Goal: Transaction & Acquisition: Purchase product/service

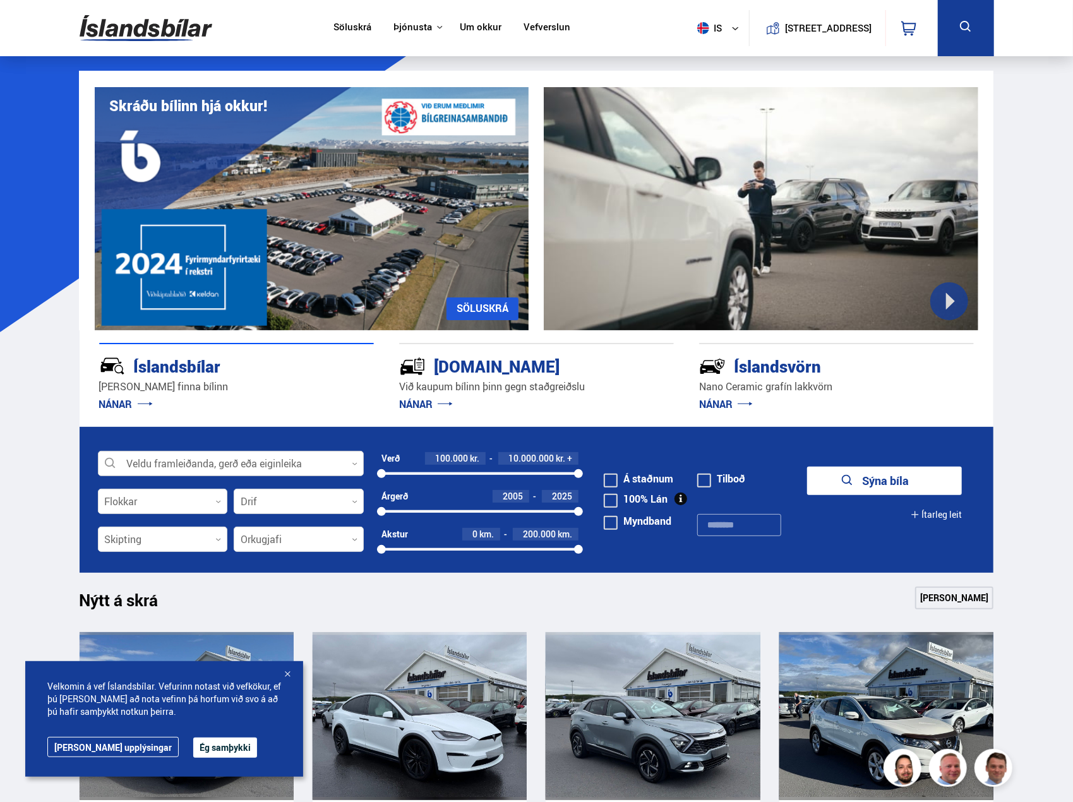
click at [283, 464] on div at bounding box center [231, 463] width 266 height 25
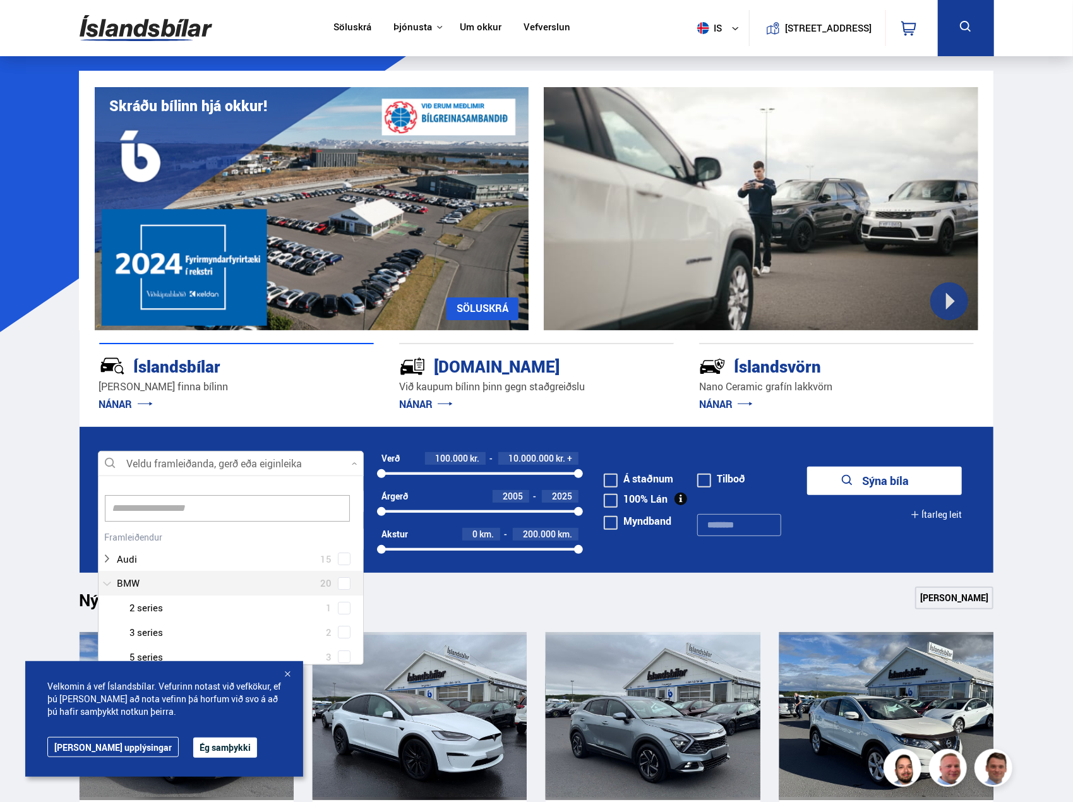
click at [230, 577] on div at bounding box center [218, 583] width 233 height 18
click at [231, 549] on div at bounding box center [243, 551] width 233 height 18
click at [338, 551] on span at bounding box center [344, 551] width 13 height 13
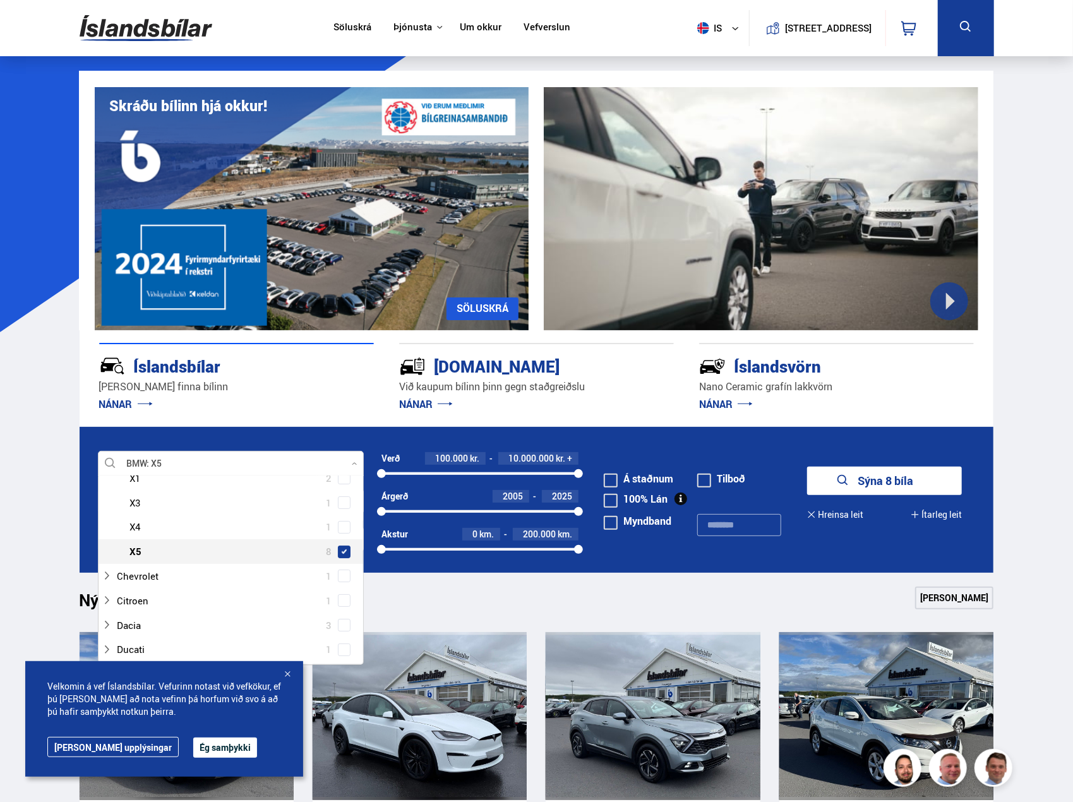
click at [934, 482] on button "Sýna 8 bíla" at bounding box center [884, 481] width 155 height 28
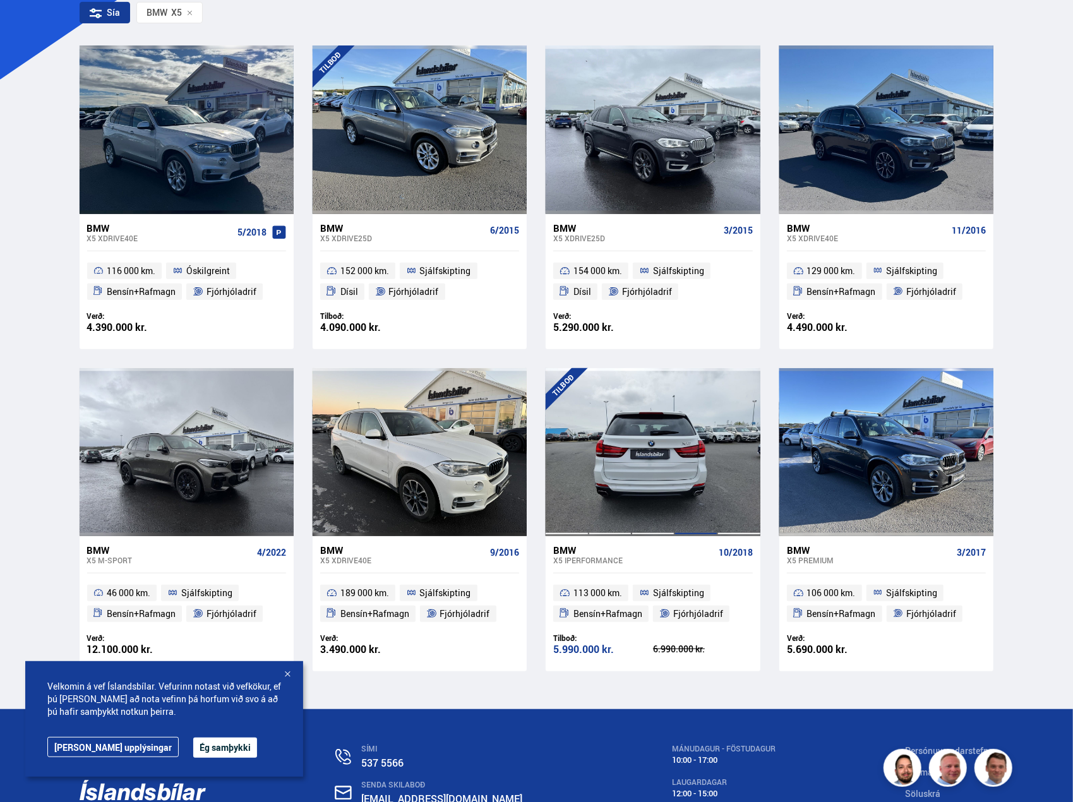
scroll to position [316, 0]
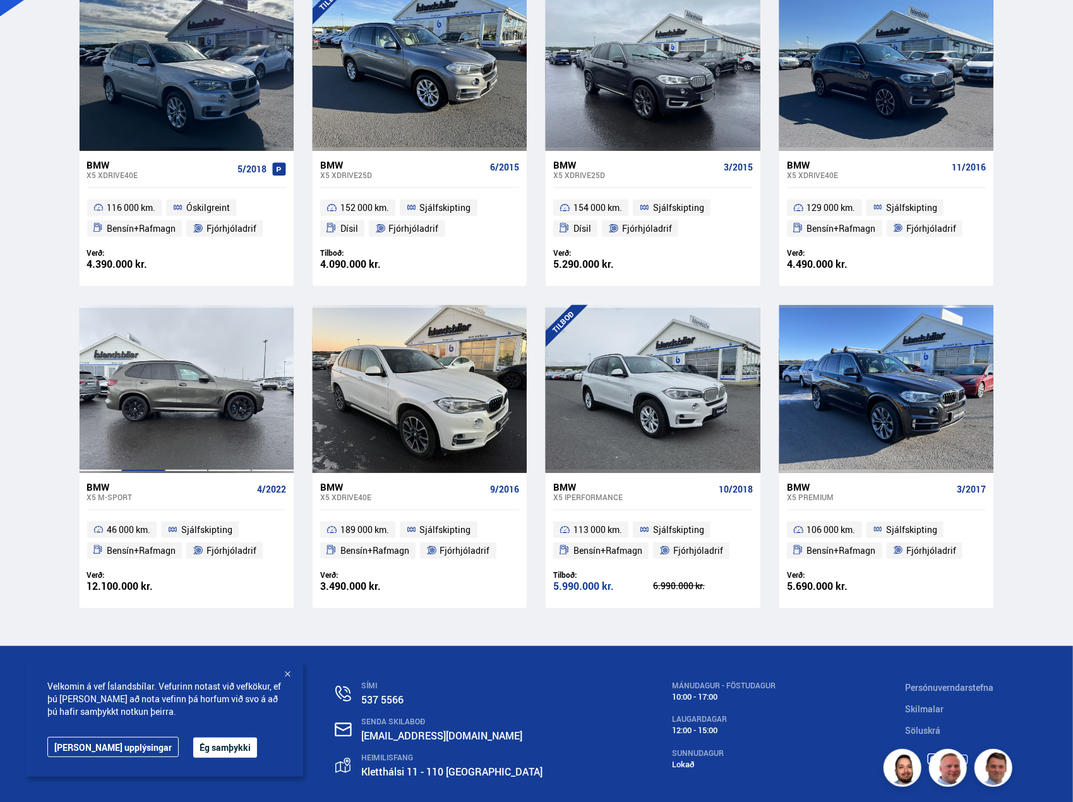
click at [164, 405] on div at bounding box center [143, 389] width 43 height 168
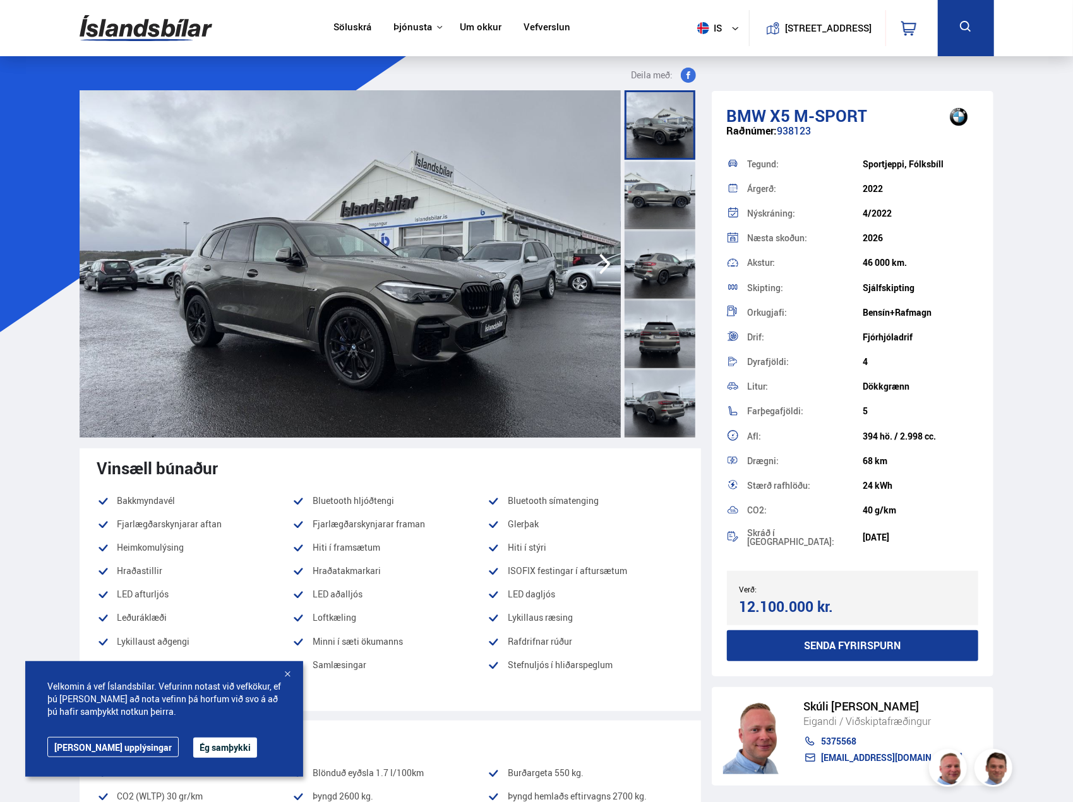
click at [602, 263] on icon "button" at bounding box center [604, 264] width 25 height 30
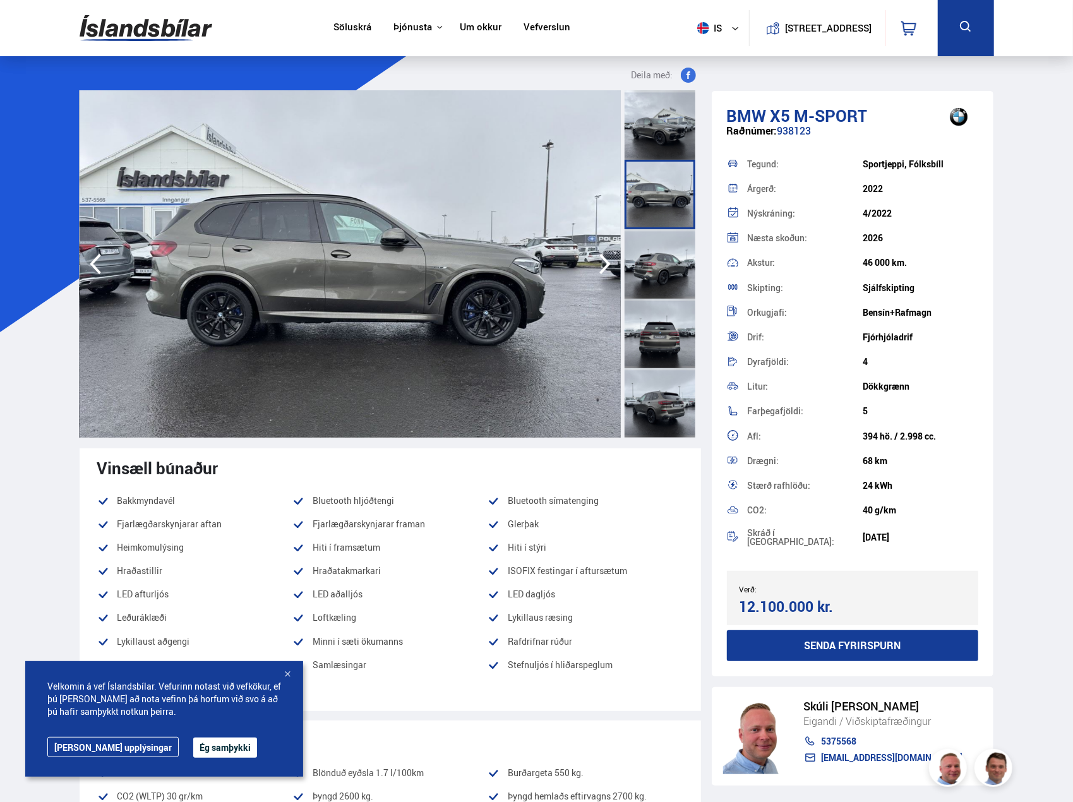
click at [602, 263] on icon "button" at bounding box center [604, 264] width 25 height 30
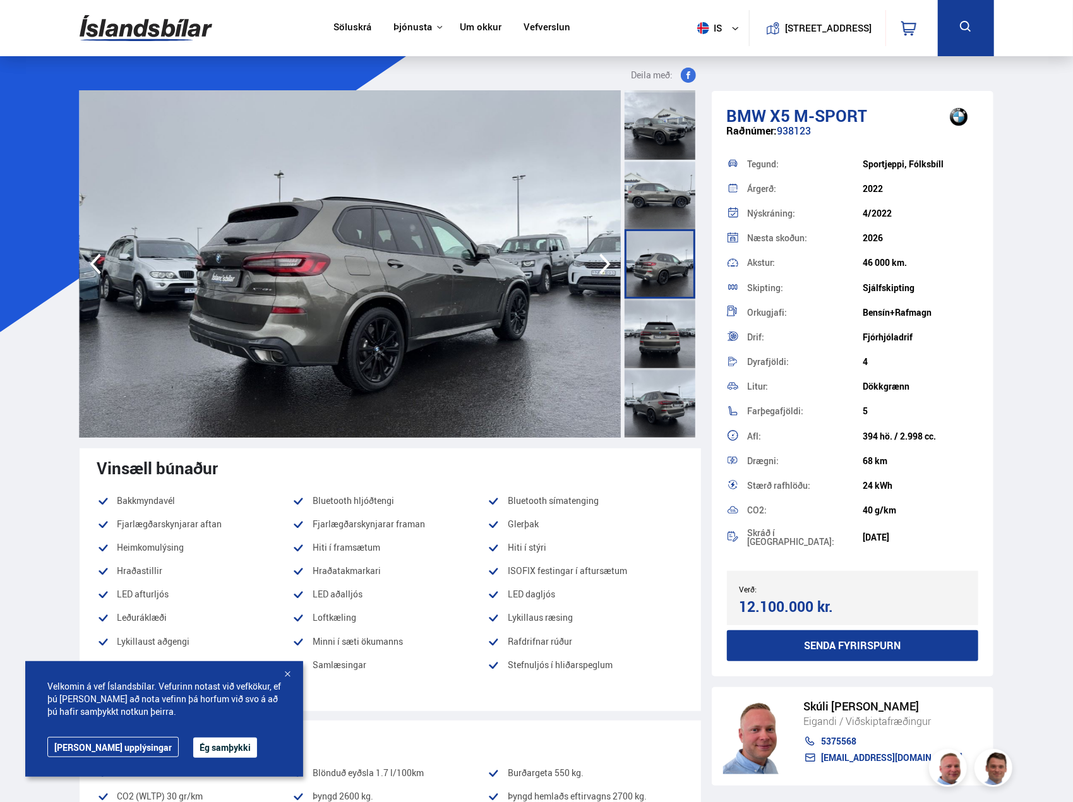
click at [602, 263] on icon "button" at bounding box center [604, 264] width 25 height 30
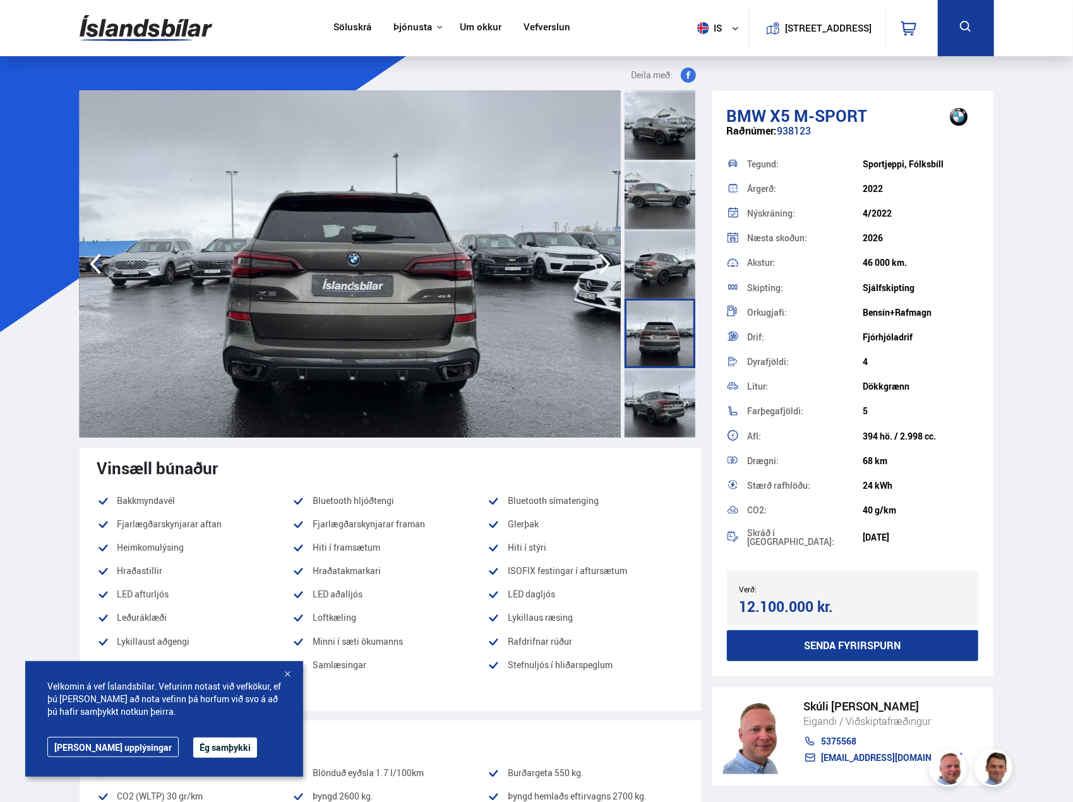
click at [602, 263] on icon "button" at bounding box center [604, 264] width 25 height 30
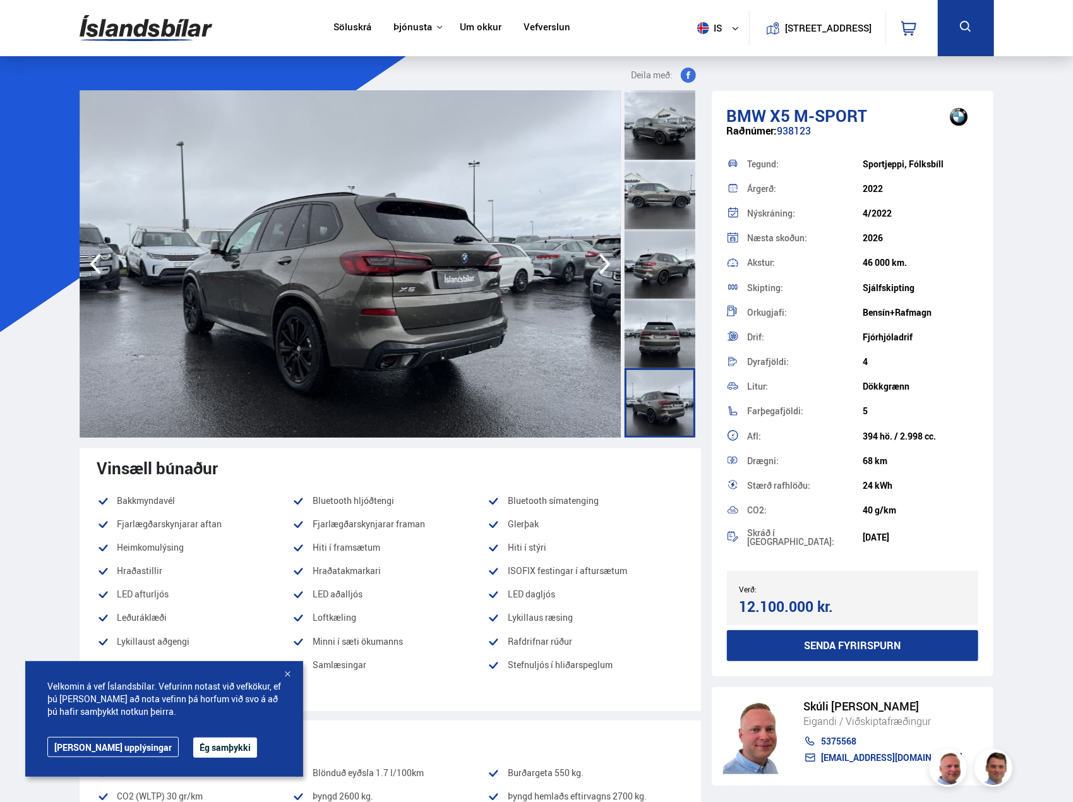
click at [602, 263] on icon "button" at bounding box center [604, 264] width 25 height 30
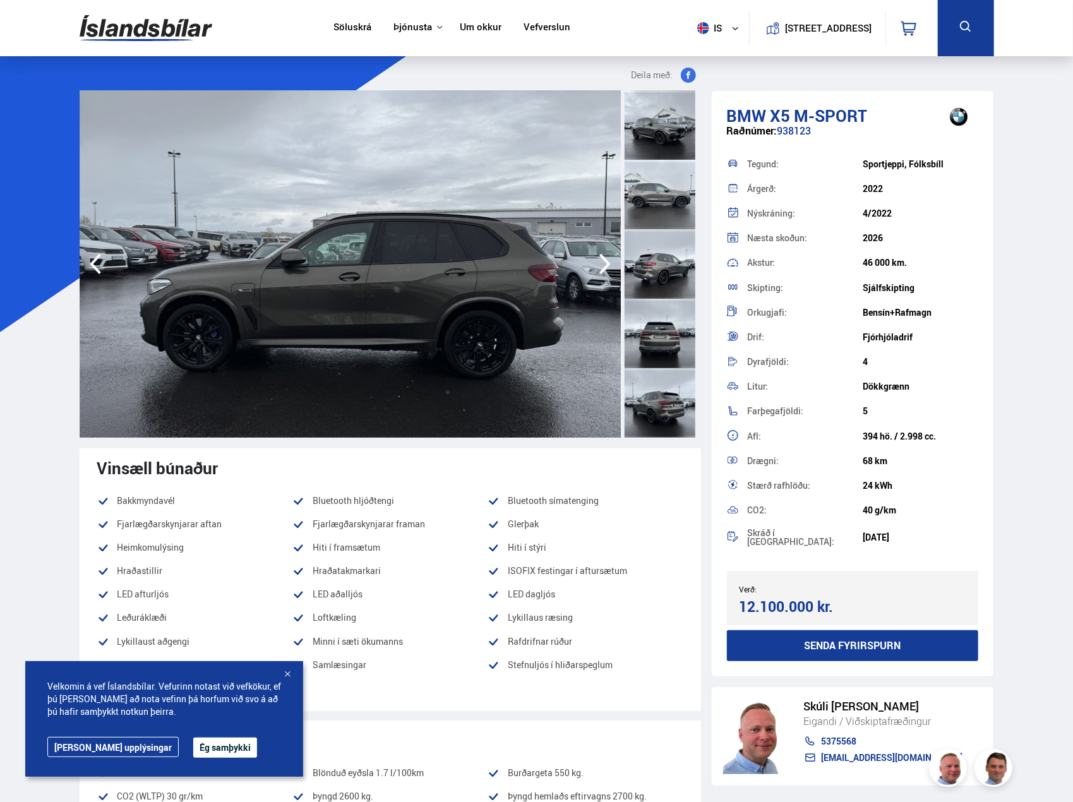
click at [602, 263] on icon "button" at bounding box center [604, 264] width 25 height 30
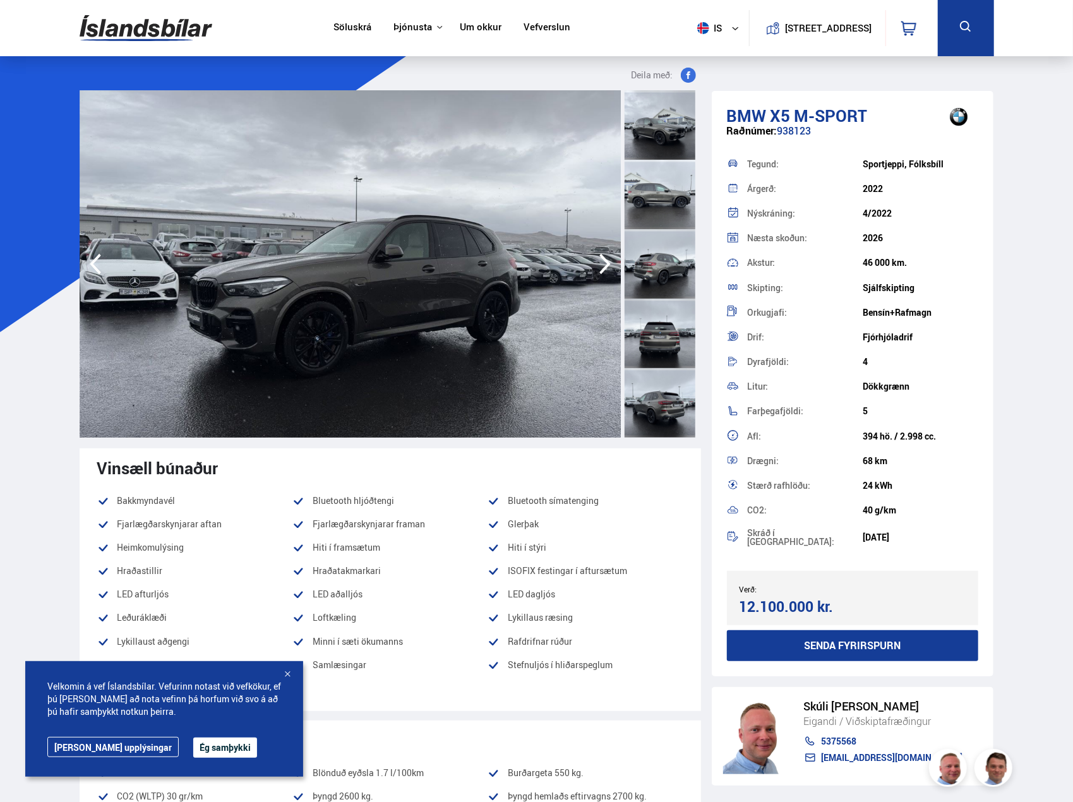
click at [602, 263] on icon "button" at bounding box center [604, 264] width 25 height 30
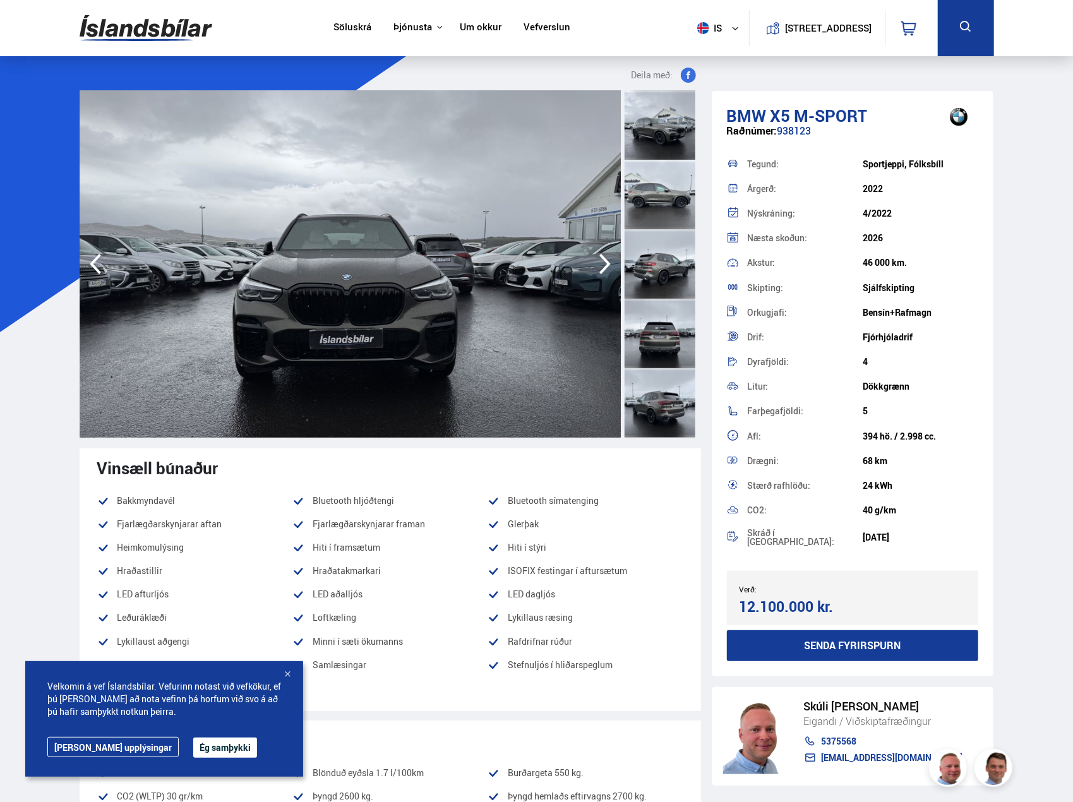
click at [602, 263] on icon "button" at bounding box center [604, 264] width 25 height 30
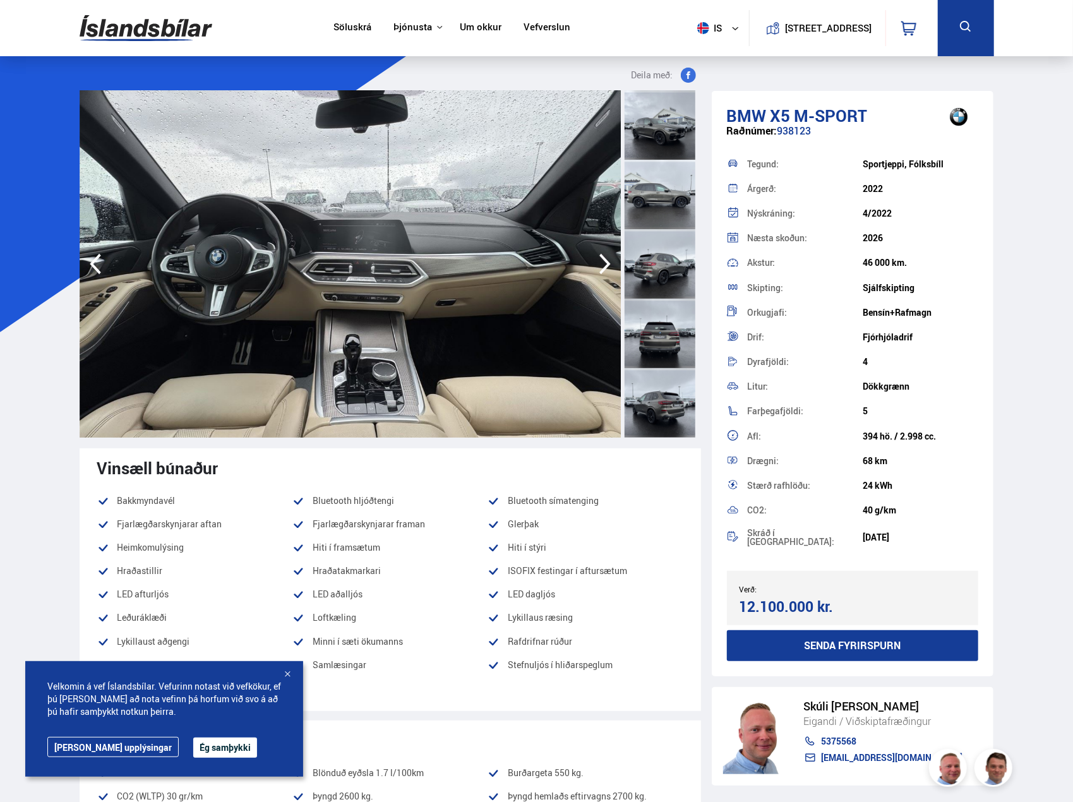
click at [602, 263] on icon "button" at bounding box center [604, 264] width 25 height 30
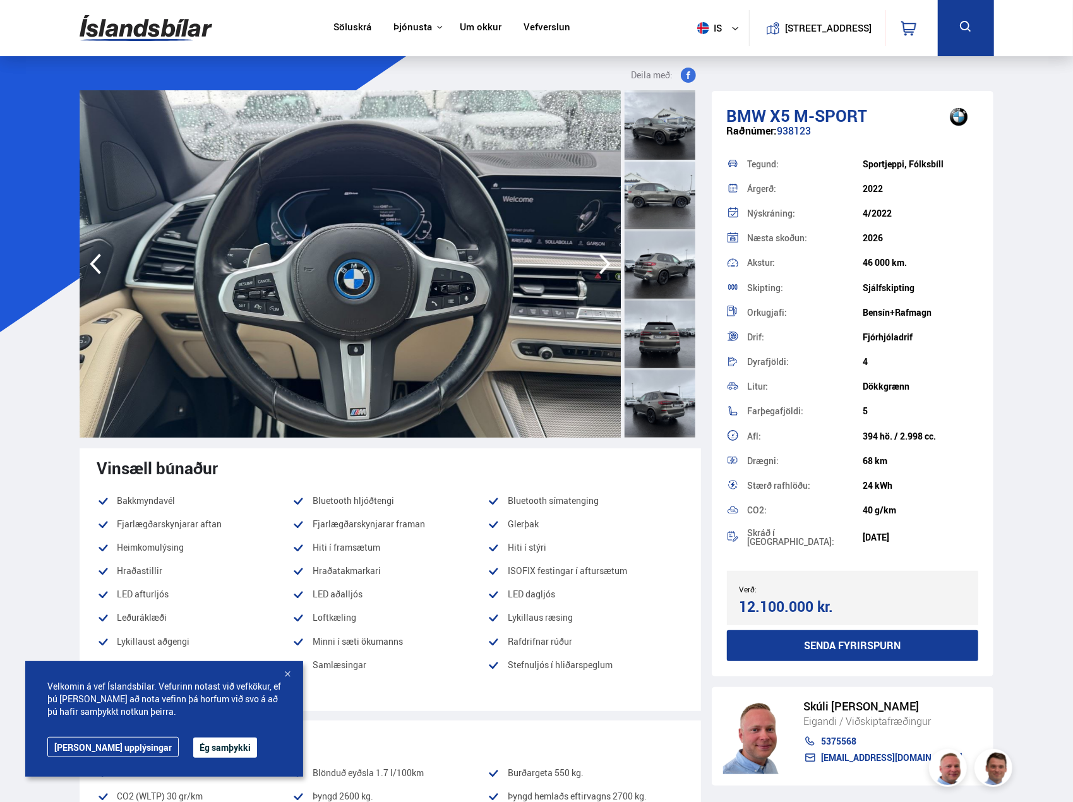
click at [602, 263] on icon "button" at bounding box center [604, 264] width 25 height 30
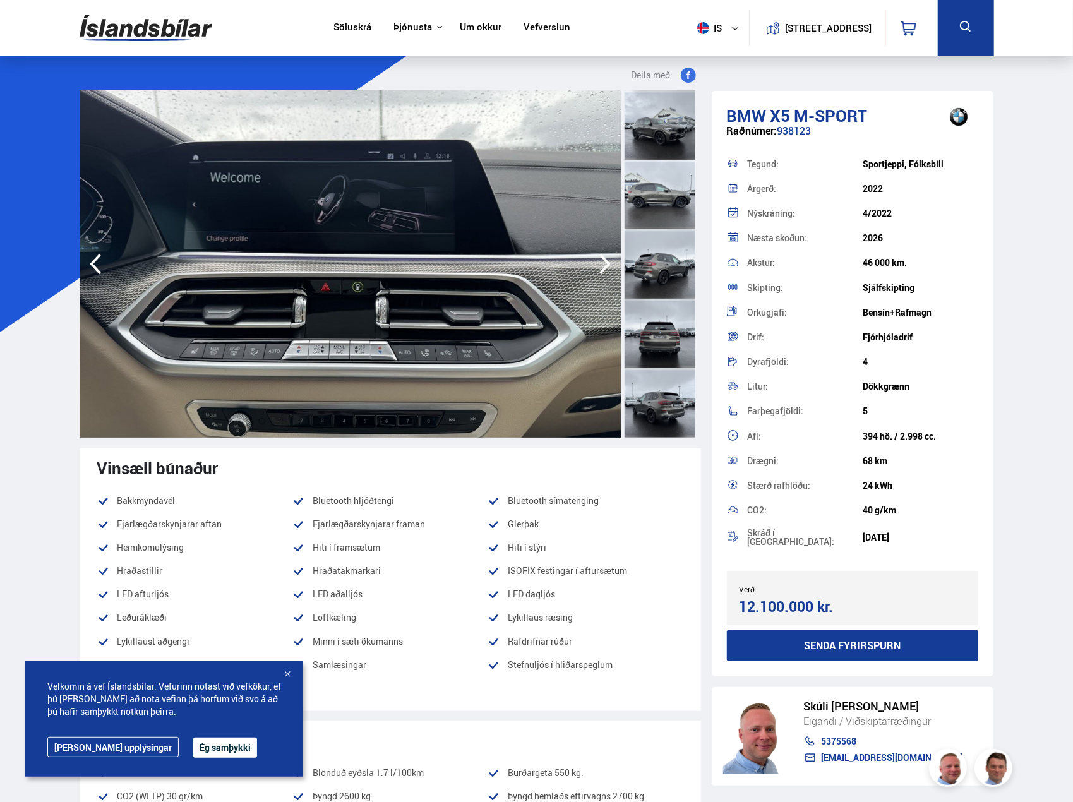
click at [602, 263] on icon "button" at bounding box center [604, 264] width 25 height 30
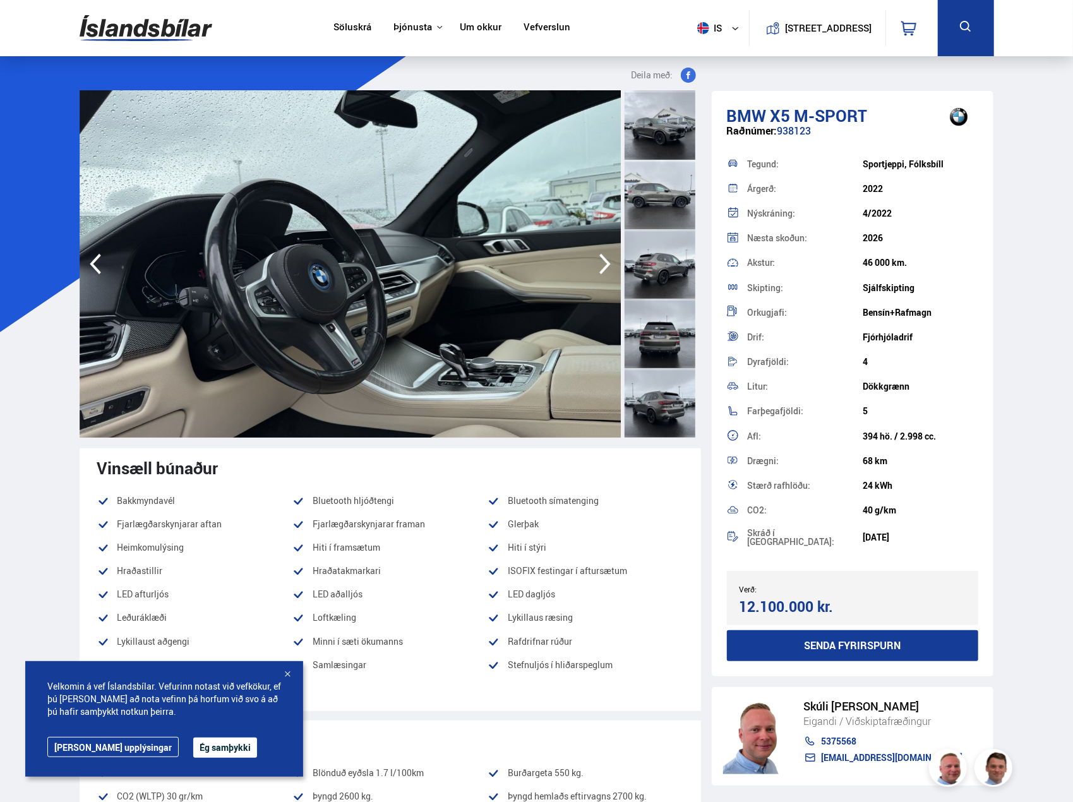
click at [602, 263] on icon "button" at bounding box center [604, 264] width 25 height 30
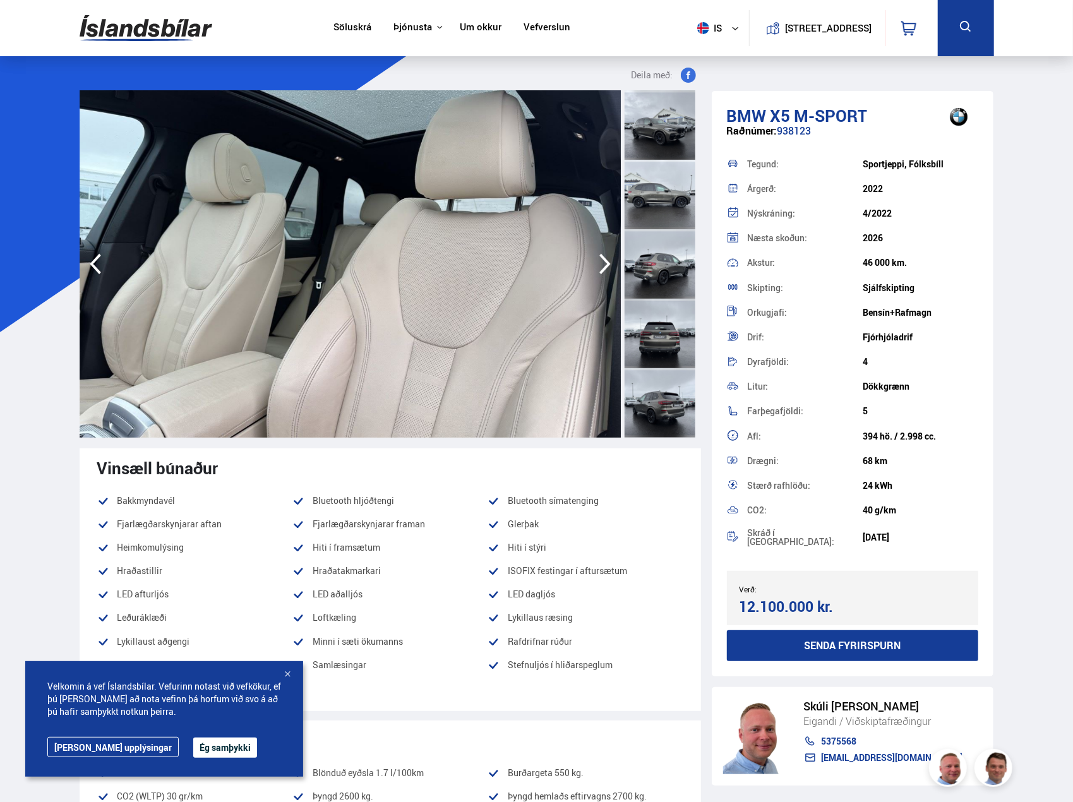
click at [602, 263] on icon "button" at bounding box center [604, 264] width 25 height 30
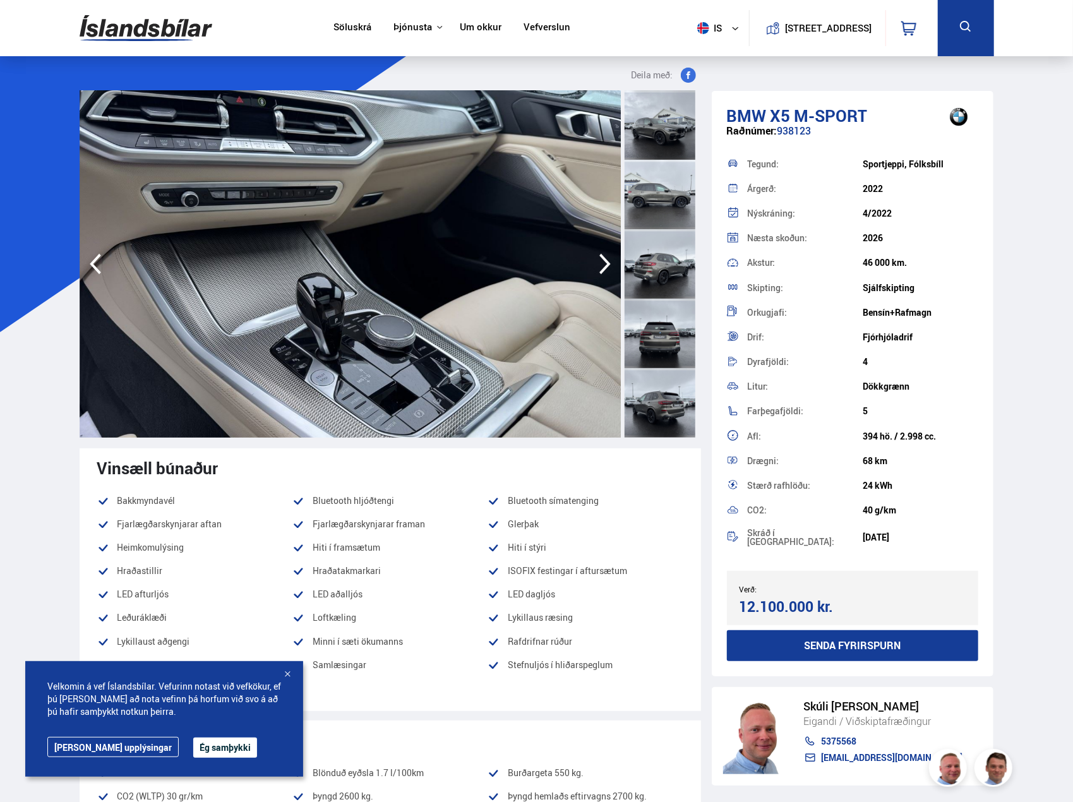
click at [602, 263] on icon "button" at bounding box center [604, 264] width 25 height 30
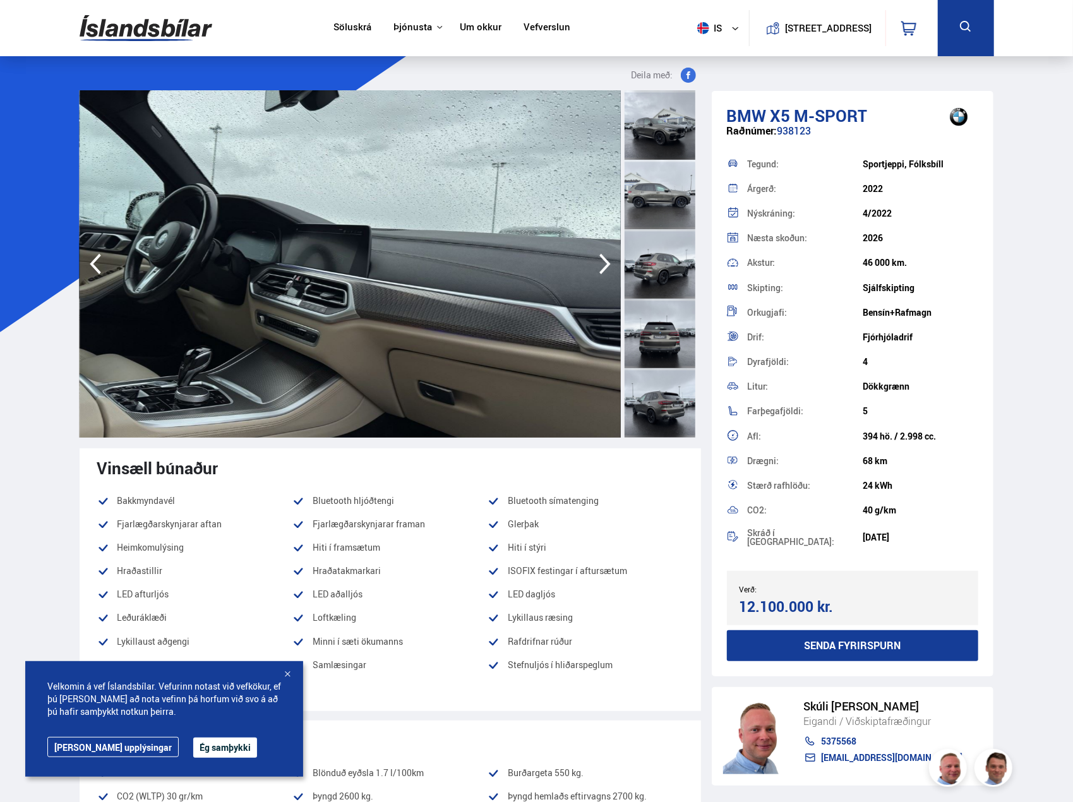
click at [602, 263] on icon "button" at bounding box center [604, 264] width 25 height 30
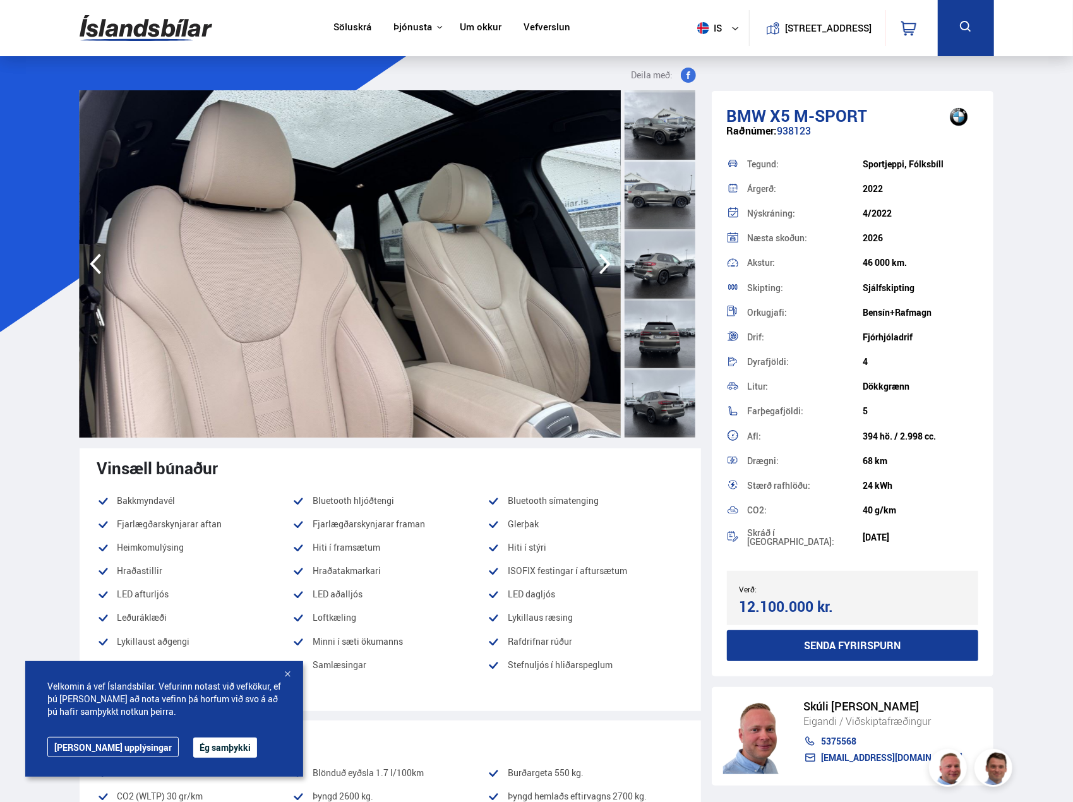
click at [602, 263] on icon "button" at bounding box center [604, 264] width 25 height 30
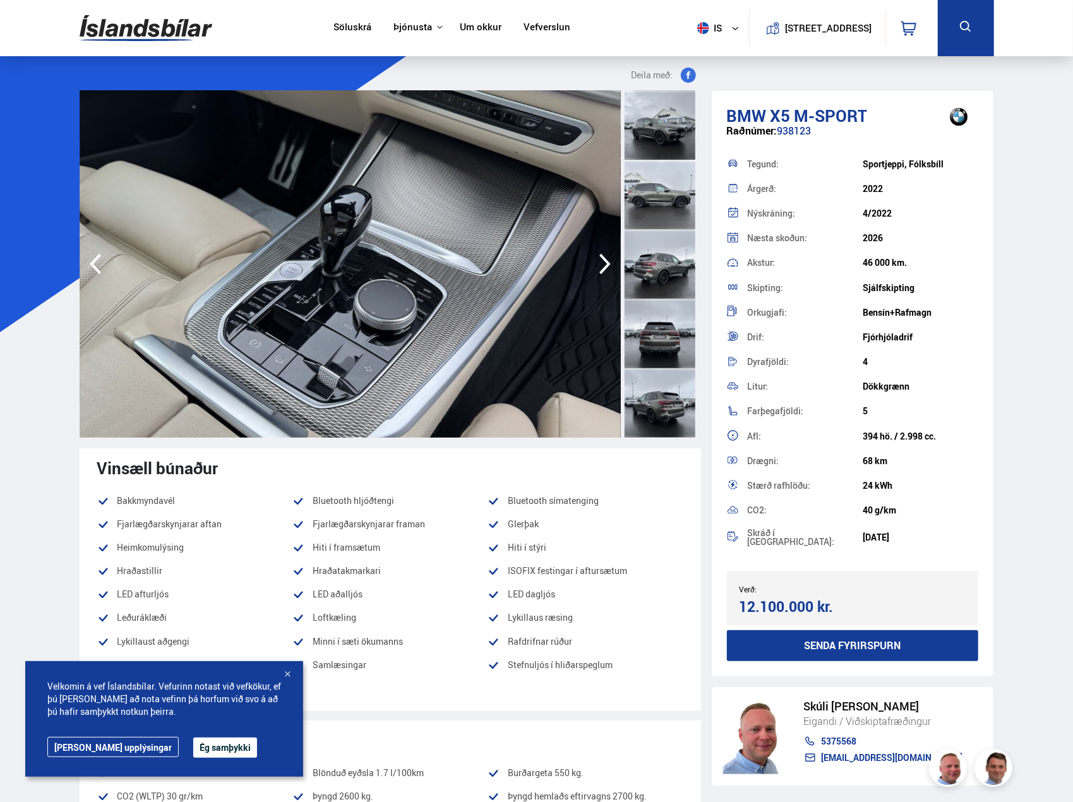
click at [602, 263] on icon "button" at bounding box center [604, 264] width 25 height 30
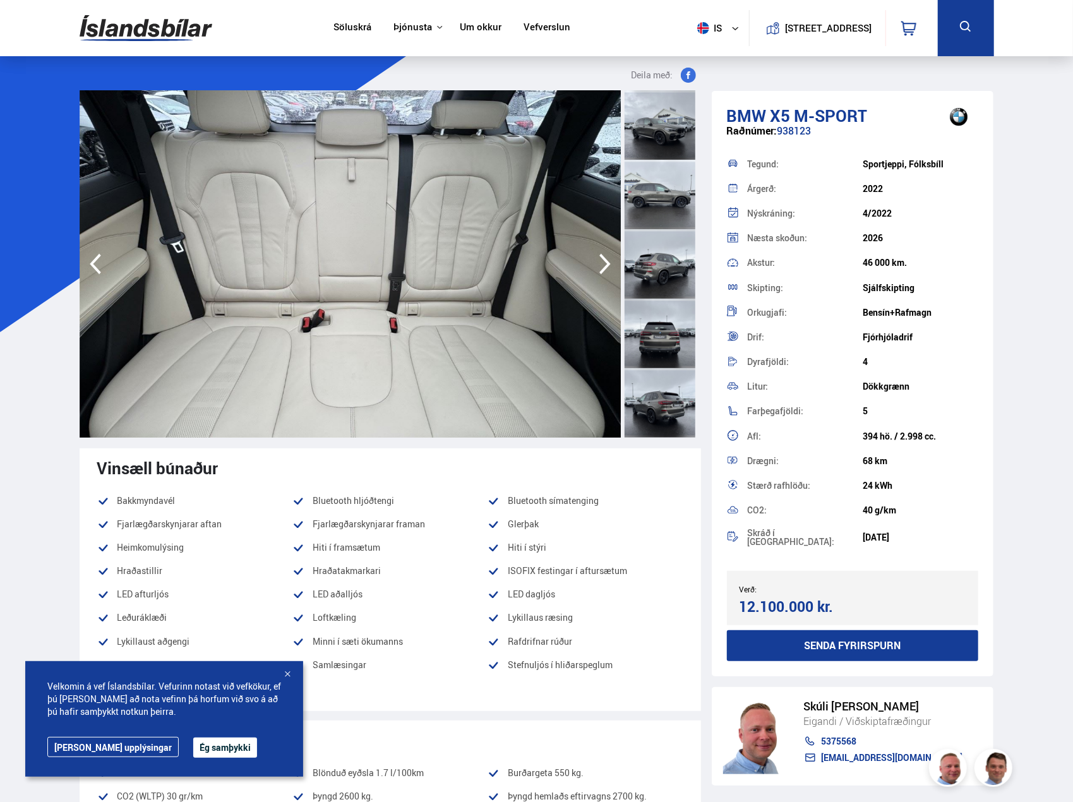
click at [602, 263] on icon "button" at bounding box center [604, 264] width 25 height 30
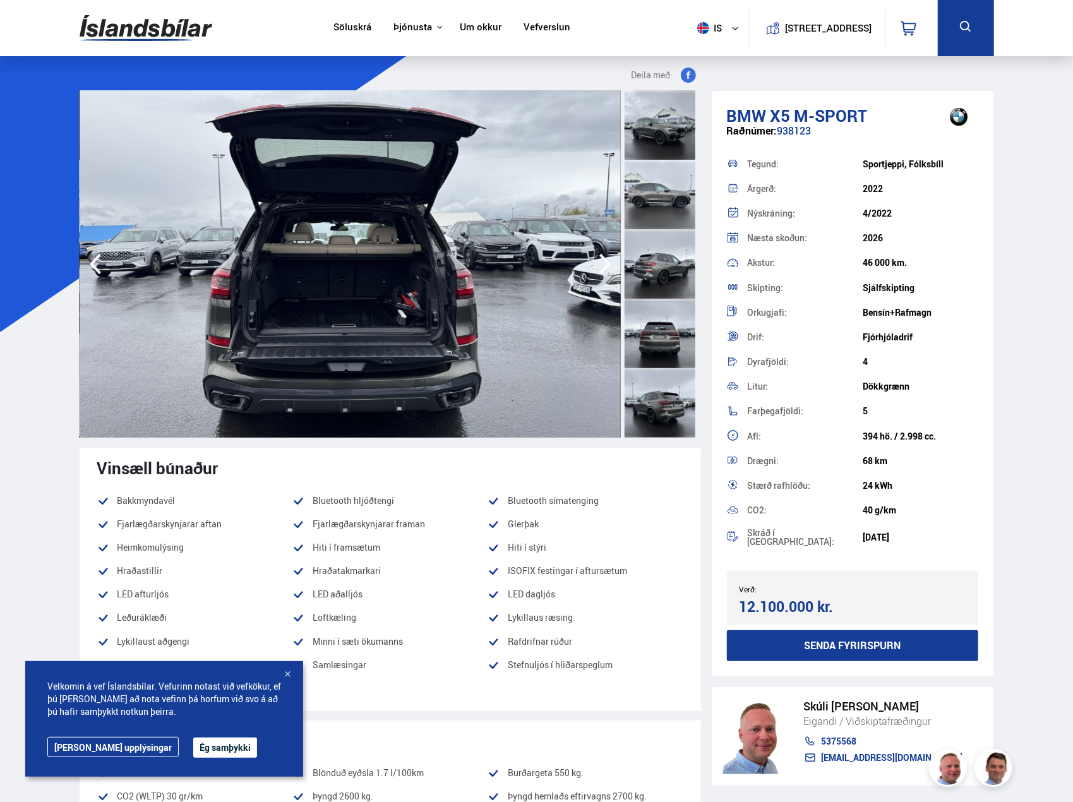
click at [602, 263] on icon "button" at bounding box center [604, 264] width 25 height 30
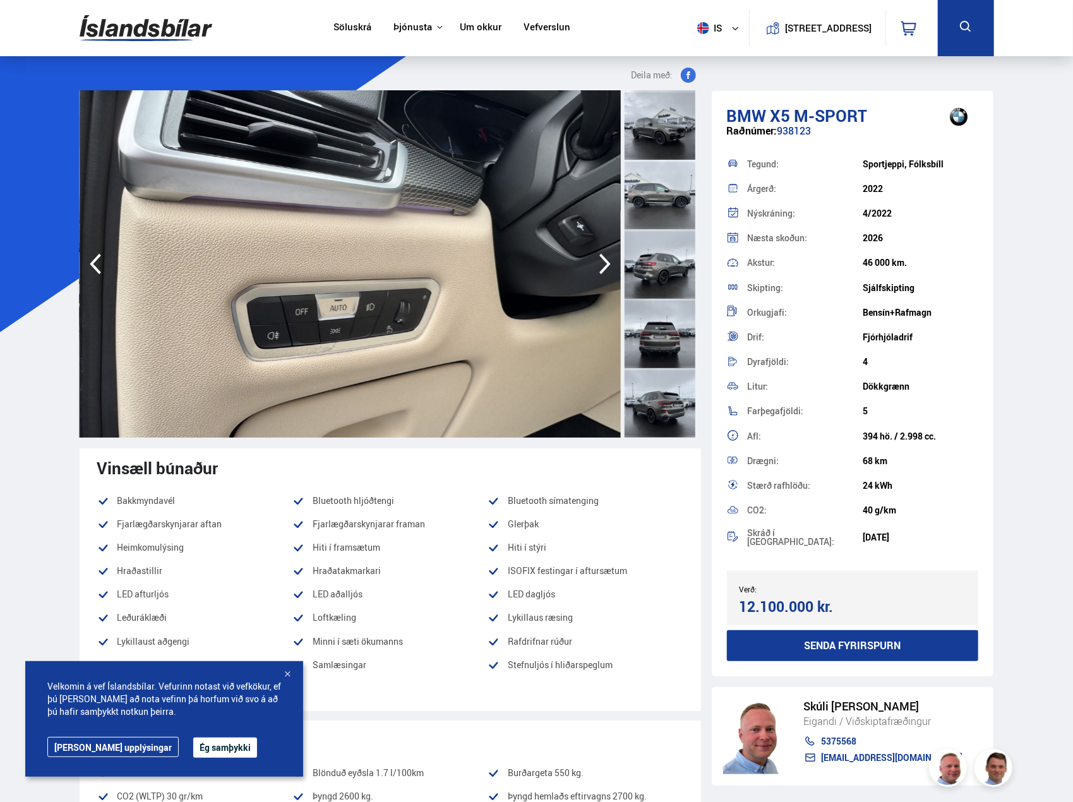
click at [602, 263] on icon "button" at bounding box center [604, 264] width 25 height 30
